Goal: Information Seeking & Learning: Understand process/instructions

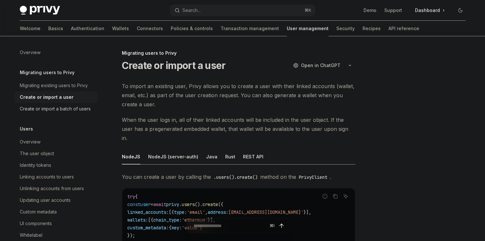
scroll to position [117, 0]
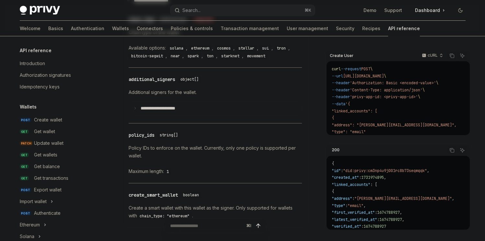
scroll to position [440, 0]
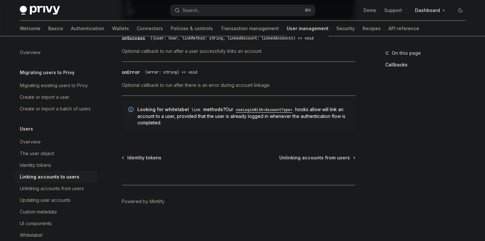
scroll to position [134, 0]
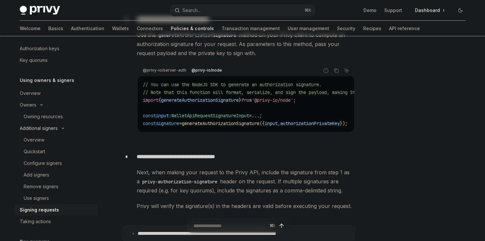
scroll to position [131, 0]
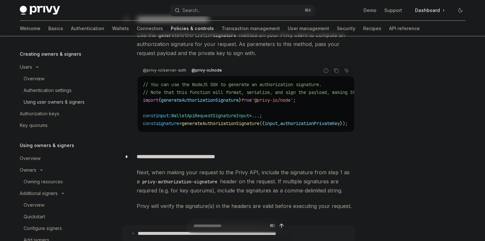
click at [47, 101] on div "Using user owners & signers" at bounding box center [54, 102] width 61 height 8
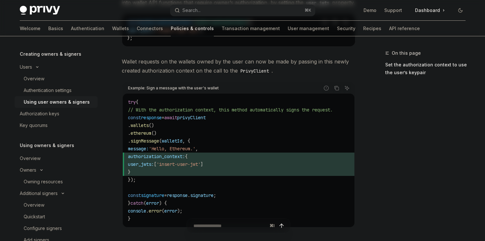
scroll to position [400, 0]
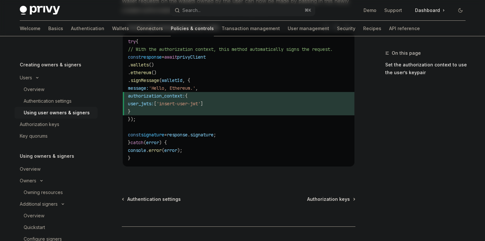
click at [45, 68] on div "Creating owners & signers Users Overview Authentication settings Using user own…" at bounding box center [56, 101] width 83 height 81
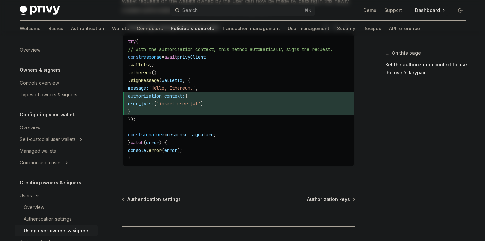
scroll to position [0, 0]
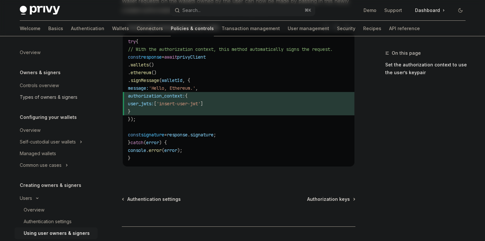
click at [50, 100] on div "Types of owners & signers" at bounding box center [49, 97] width 58 height 8
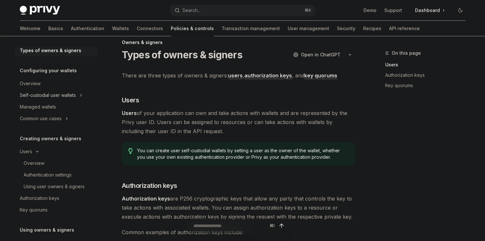
scroll to position [116, 0]
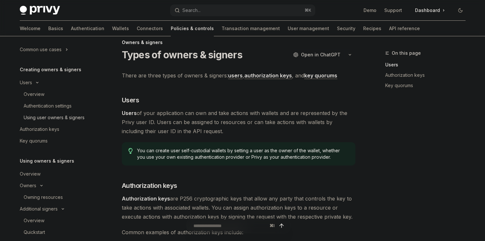
click at [52, 113] on link "Using user owners & signers" at bounding box center [56, 118] width 83 height 12
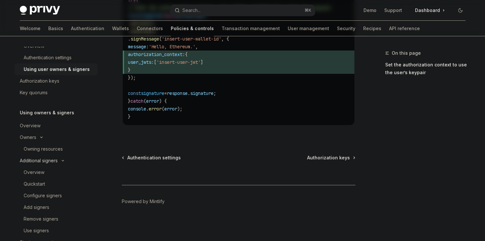
scroll to position [164, 0]
click at [55, 151] on div "Owning resources" at bounding box center [43, 149] width 39 height 8
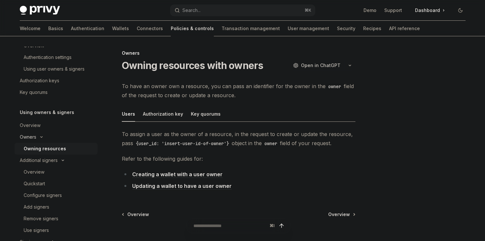
click at [49, 135] on button "Owners" at bounding box center [56, 137] width 83 height 12
click at [36, 126] on div "Overview" at bounding box center [30, 126] width 21 height 8
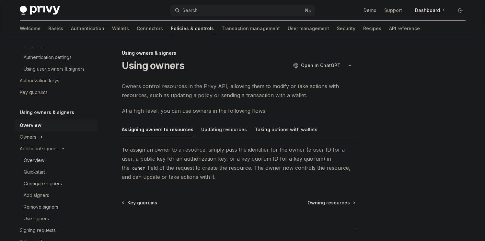
click at [51, 160] on div "Overview" at bounding box center [59, 161] width 70 height 8
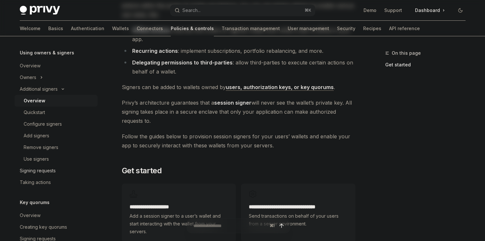
scroll to position [224, 0]
click at [42, 169] on div "Signing requests" at bounding box center [38, 171] width 36 height 8
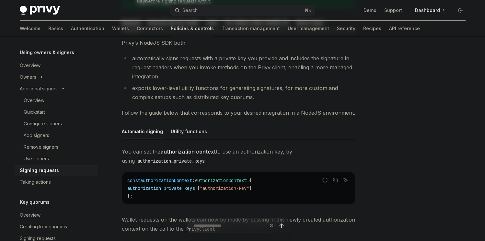
scroll to position [66, 0]
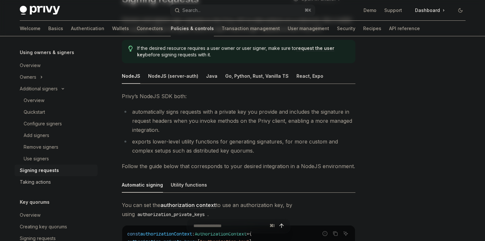
click at [54, 187] on link "Taking actions" at bounding box center [56, 182] width 83 height 12
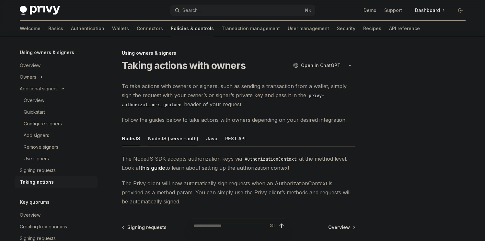
click at [176, 137] on div "NodeJS (server-auth)" at bounding box center [173, 138] width 50 height 15
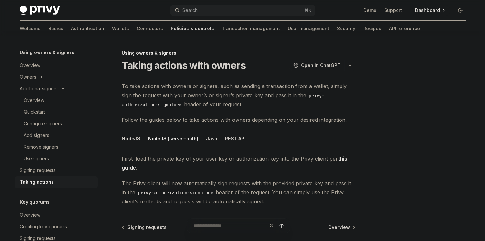
click at [225, 141] on div "REST API" at bounding box center [235, 138] width 20 height 15
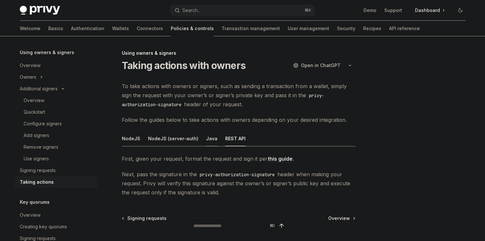
click at [206, 137] on div "Java" at bounding box center [211, 138] width 11 height 15
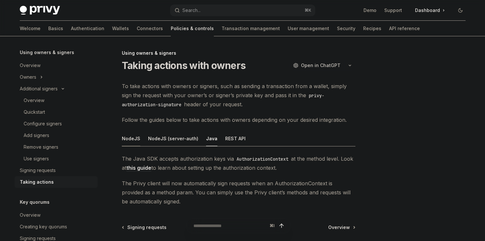
click at [133, 139] on div "NodeJS" at bounding box center [131, 138] width 18 height 15
click at [154, 166] on link "this guide" at bounding box center [152, 168] width 25 height 7
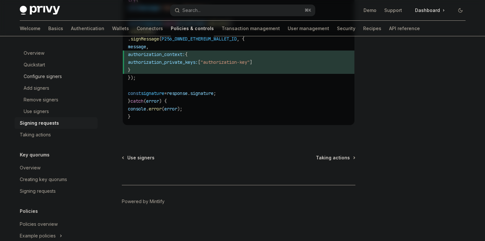
scroll to position [320, 0]
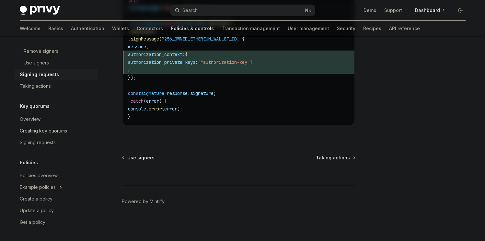
click at [42, 126] on link "Creating key quorums" at bounding box center [56, 131] width 83 height 12
click at [42, 122] on div "Overview" at bounding box center [57, 119] width 74 height 8
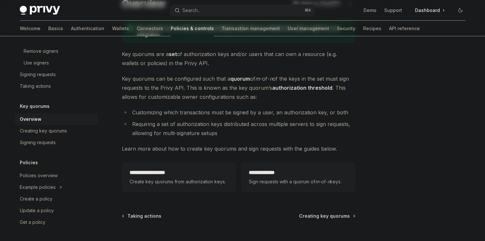
scroll to position [120, 0]
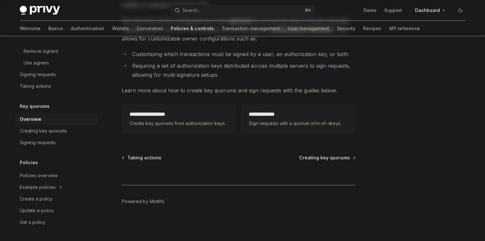
click at [13, 126] on div "**********" at bounding box center [178, 85] width 358 height 312
click at [26, 134] on div "Creating key quorums" at bounding box center [43, 131] width 47 height 8
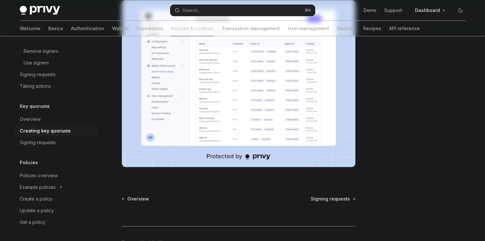
scroll to position [263, 0]
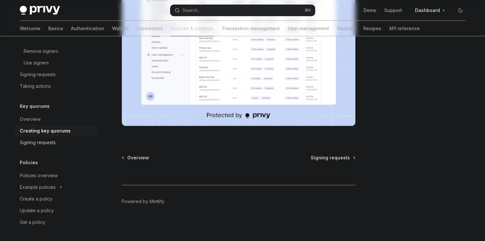
click at [48, 146] on div "Signing requests" at bounding box center [38, 143] width 36 height 8
type textarea "*"
